Goal: Transaction & Acquisition: Obtain resource

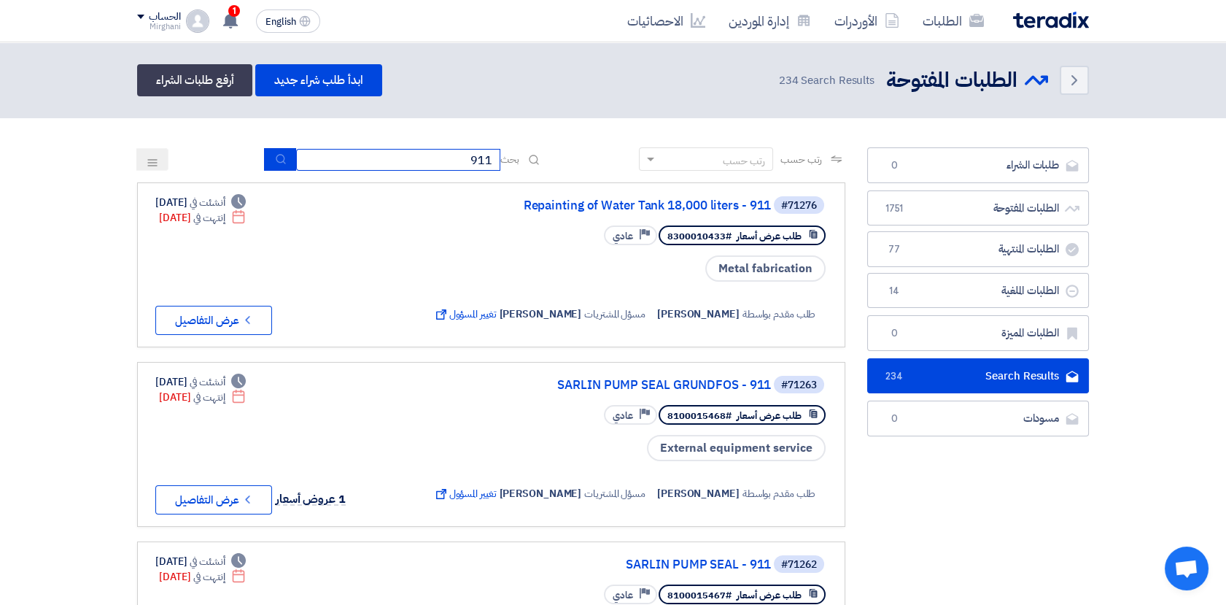
drag, startPoint x: 470, startPoint y: 158, endPoint x: 508, endPoint y: 162, distance: 38.9
click at [508, 162] on div "بحث 911" at bounding box center [404, 159] width 278 height 23
paste input "8200000875"
type input "8200000875"
click at [282, 163] on icon "submit" at bounding box center [281, 159] width 12 height 12
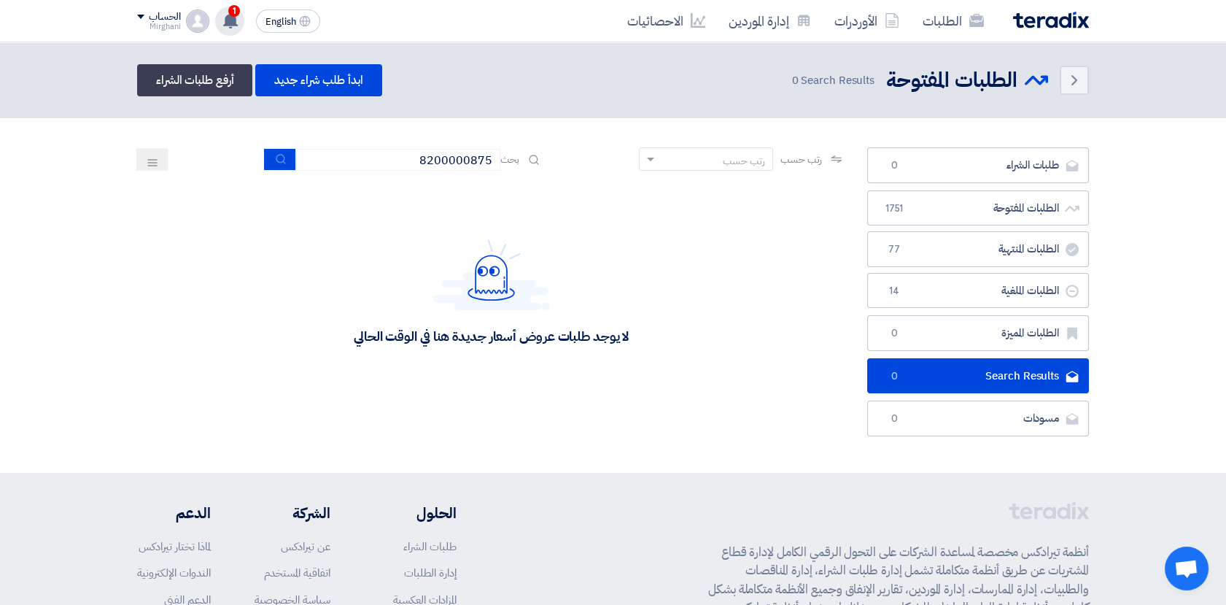
click at [234, 19] on use at bounding box center [230, 20] width 15 height 16
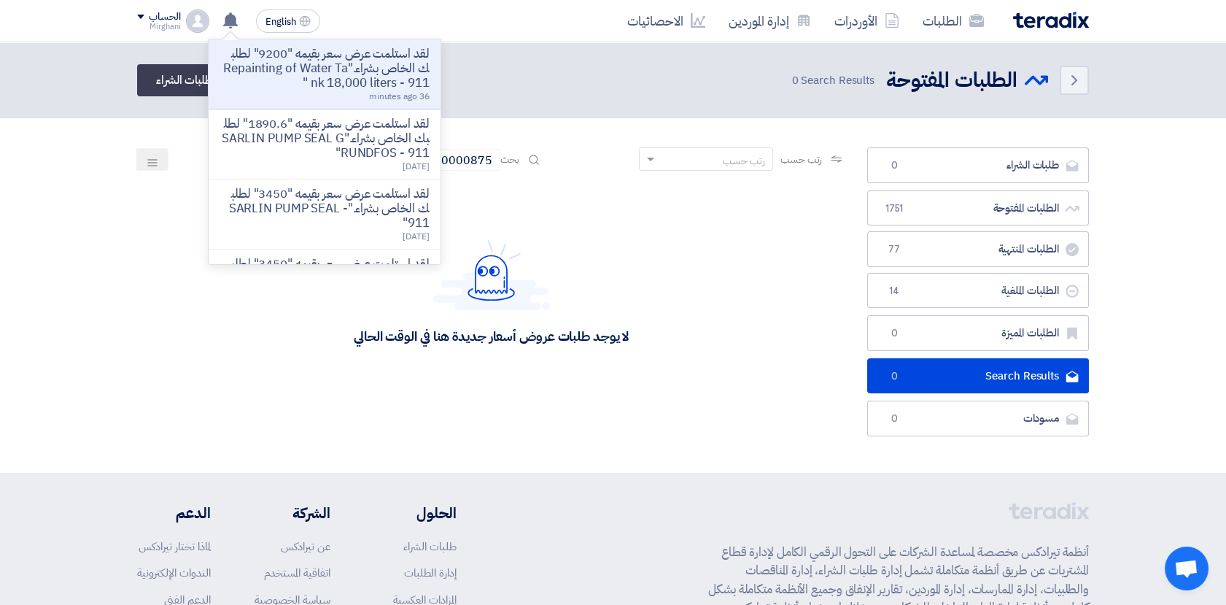
click at [362, 74] on p "لقد استلمت عرض سعر بقيمه "9200" لطلبك الخاص بشراء."Repainting of Water Tank 18,…" at bounding box center [324, 69] width 209 height 44
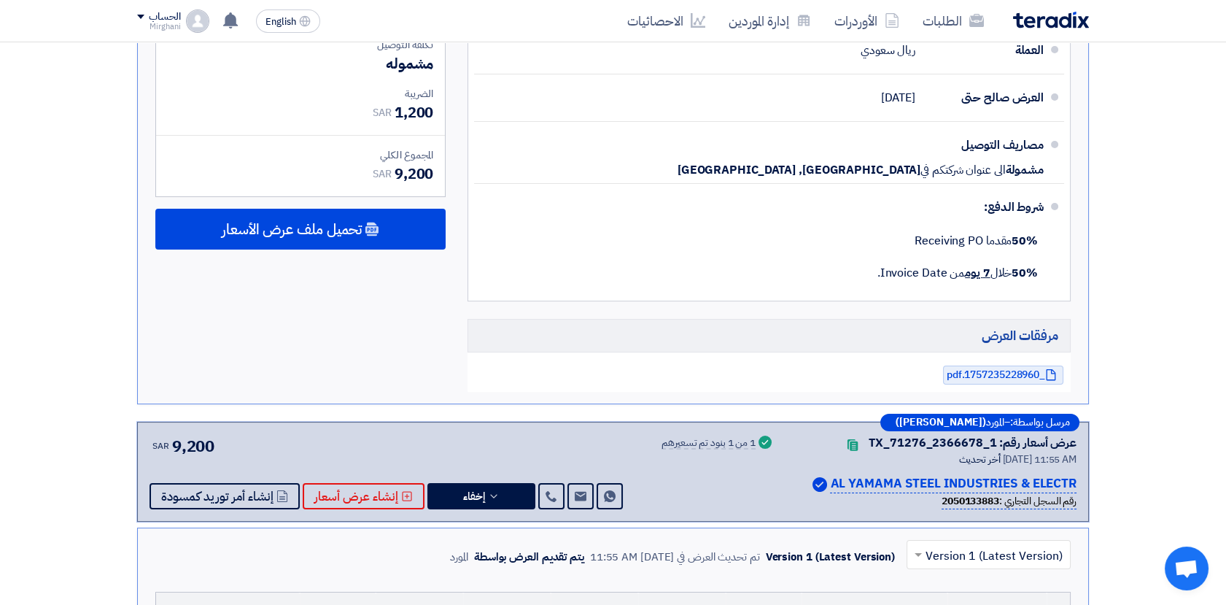
scroll to position [648, 0]
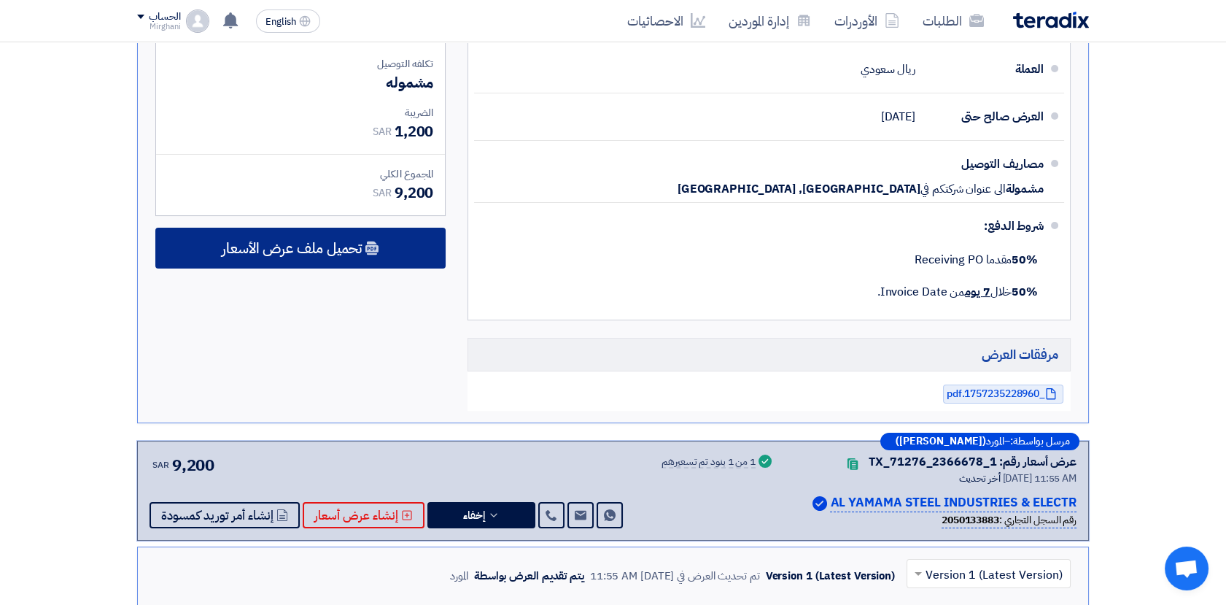
click at [317, 245] on span "تحميل ملف عرض الأسعار" at bounding box center [292, 247] width 140 height 13
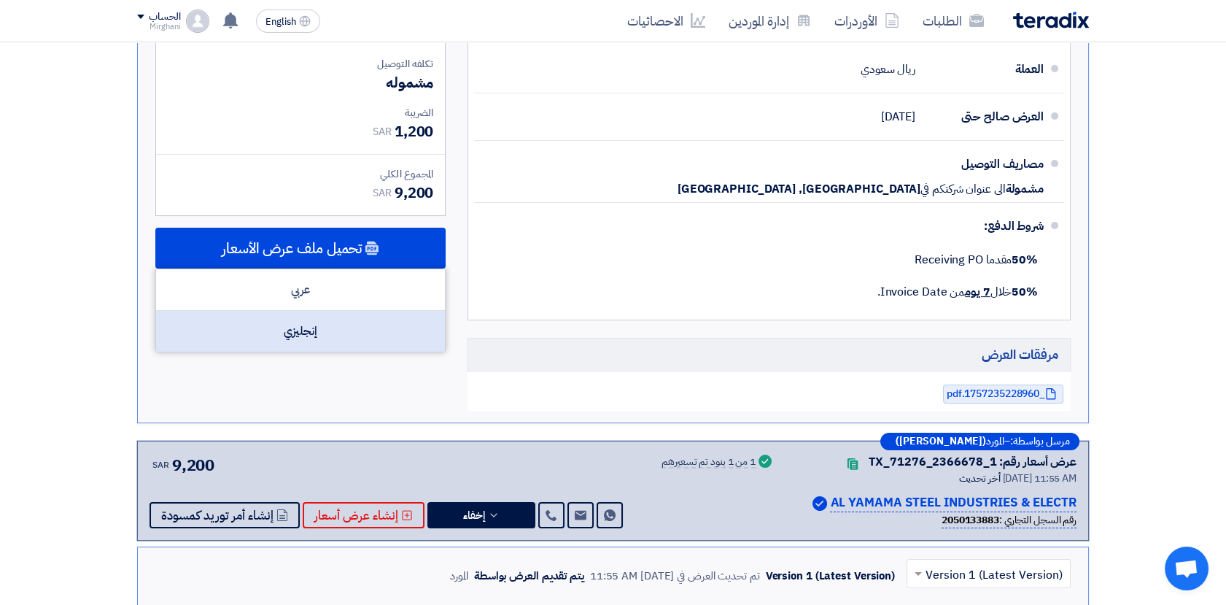
click at [325, 324] on div "إنجليزي" at bounding box center [300, 331] width 289 height 41
